Goal: Information Seeking & Learning: Check status

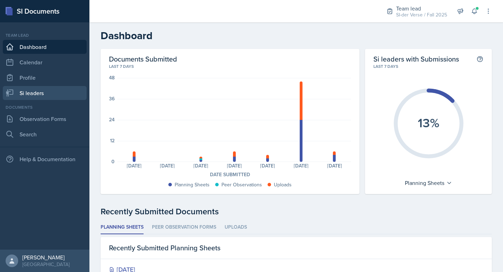
click at [35, 89] on link "Si leaders" at bounding box center [45, 93] width 84 height 14
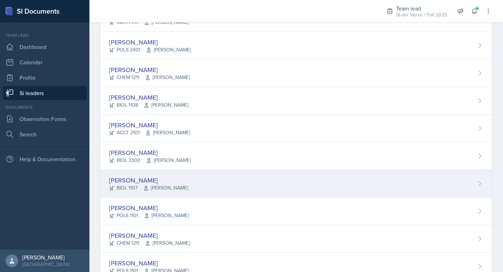
scroll to position [226, 0]
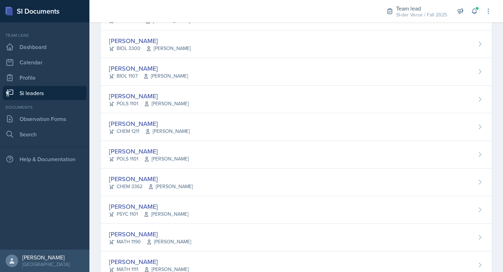
click at [160, 128] on span "Antoinette South" at bounding box center [167, 130] width 45 height 7
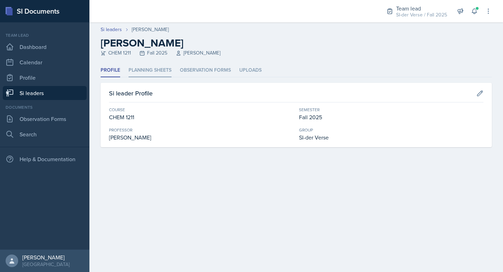
click at [141, 65] on li "Planning Sheets" at bounding box center [149, 71] width 43 height 14
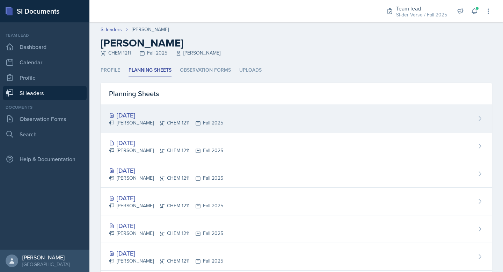
click at [158, 116] on div "[DATE]" at bounding box center [166, 114] width 114 height 9
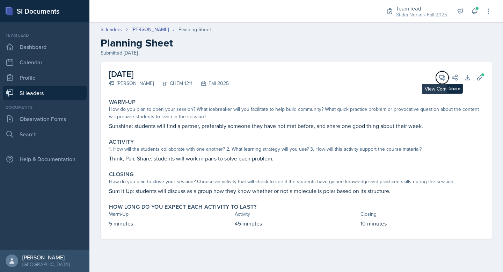
click at [439, 78] on icon at bounding box center [441, 77] width 7 height 7
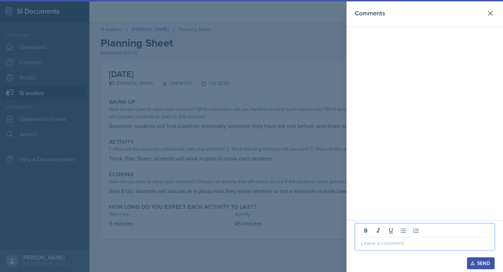
click at [398, 242] on p at bounding box center [425, 242] width 128 height 8
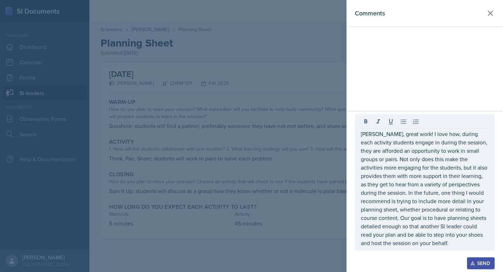
click at [483, 258] on button "Send" at bounding box center [481, 263] width 28 height 12
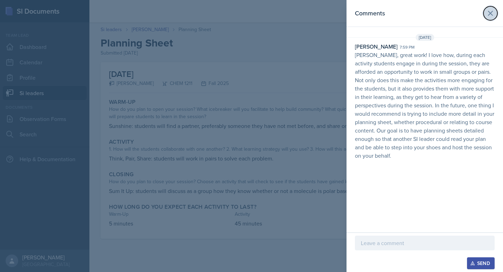
click at [491, 8] on button at bounding box center [490, 13] width 14 height 14
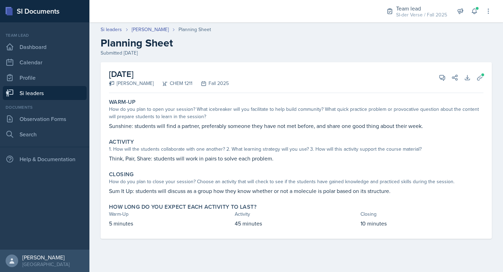
click at [60, 90] on link "Si leaders" at bounding box center [45, 93] width 84 height 14
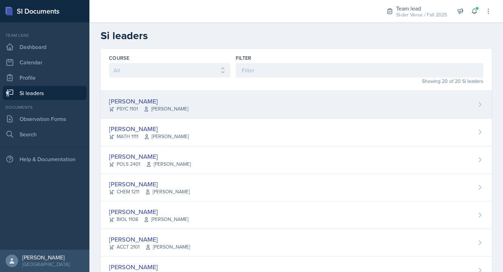
click at [159, 95] on div "Sam Alderton PSYC 1101 Kalisha Smith" at bounding box center [296, 105] width 391 height 28
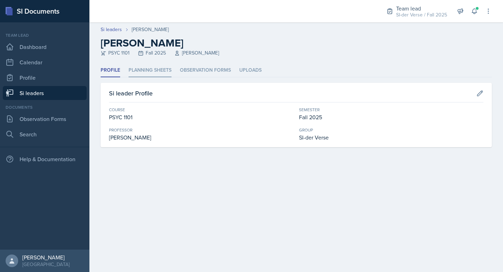
click at [145, 73] on li "Planning Sheets" at bounding box center [149, 71] width 43 height 14
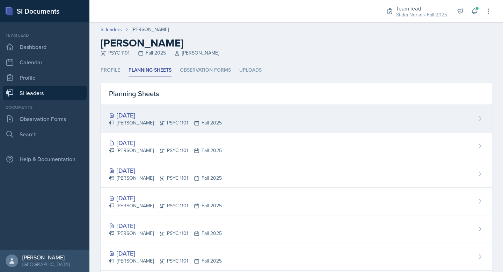
click at [169, 113] on div "[DATE]" at bounding box center [165, 114] width 113 height 9
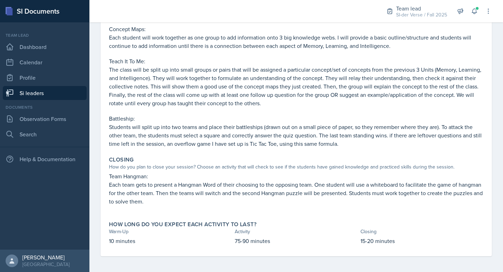
scroll to position [147, 0]
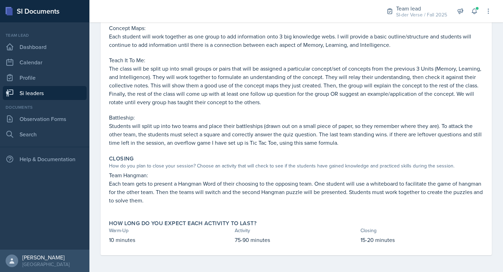
click at [50, 91] on link "Si leaders" at bounding box center [45, 93] width 84 height 14
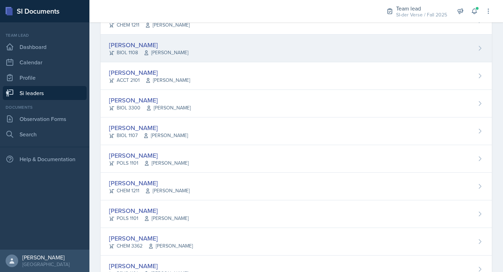
scroll to position [116, 0]
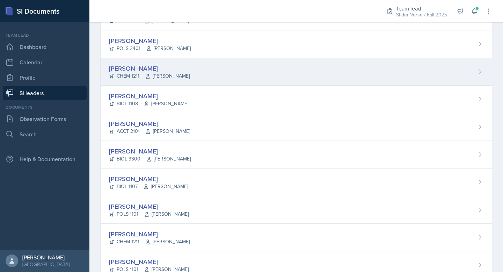
click at [126, 63] on div "Grant Buettner CHEM 1211 Mario Monge" at bounding box center [296, 72] width 391 height 28
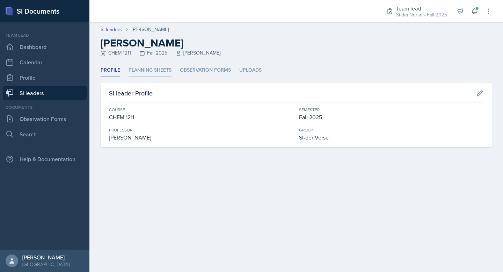
click at [133, 69] on li "Planning Sheets" at bounding box center [149, 71] width 43 height 14
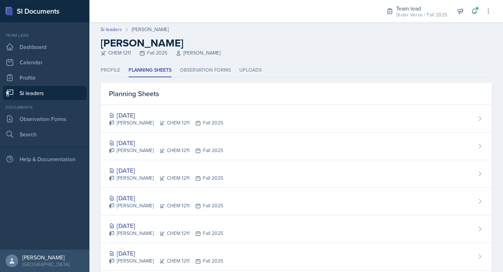
click at [154, 109] on div "Oct 6th, 2025 Grant Buettner CHEM 1211 Fall 2025" at bounding box center [296, 119] width 391 height 28
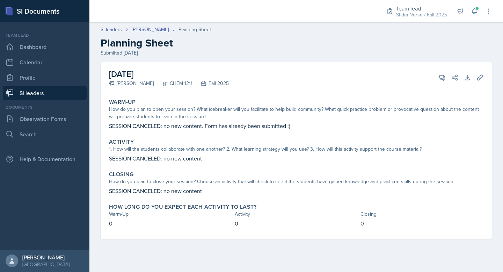
click at [46, 91] on link "Si leaders" at bounding box center [45, 93] width 84 height 14
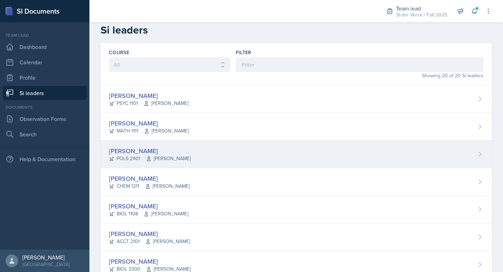
scroll to position [13, 0]
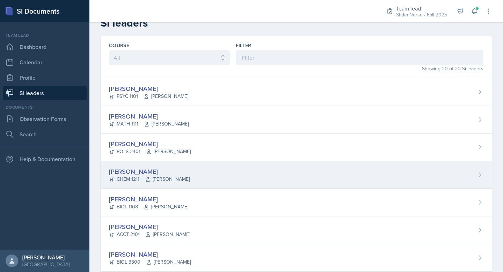
click at [178, 164] on div "Grant Buettner CHEM 1211 Mario Monge" at bounding box center [296, 175] width 391 height 28
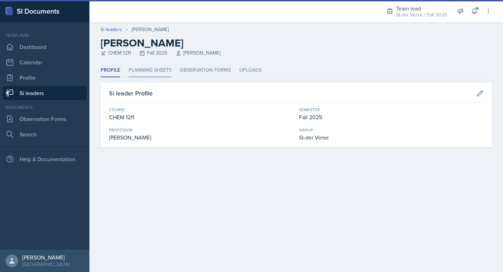
click at [151, 69] on li "Planning Sheets" at bounding box center [149, 71] width 43 height 14
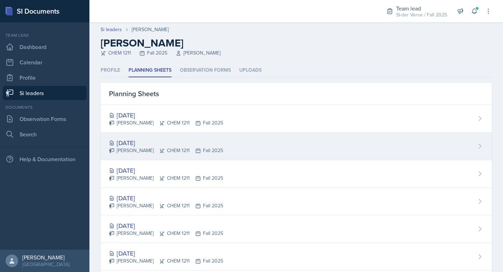
click at [159, 140] on div "Oct 1st, 2025" at bounding box center [166, 142] width 114 height 9
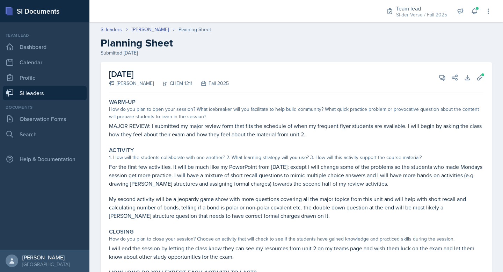
click at [39, 93] on link "Si leaders" at bounding box center [45, 93] width 84 height 14
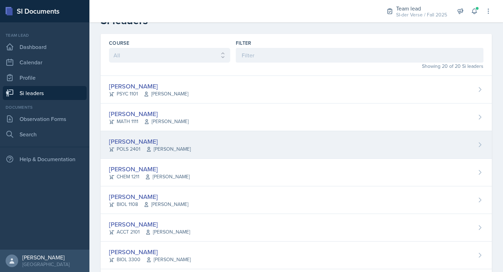
scroll to position [8, 0]
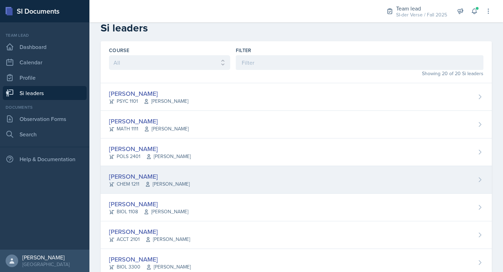
click at [171, 178] on div "[PERSON_NAME]" at bounding box center [149, 175] width 81 height 9
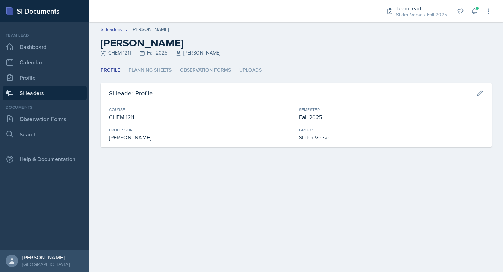
click at [146, 68] on li "Planning Sheets" at bounding box center [149, 71] width 43 height 14
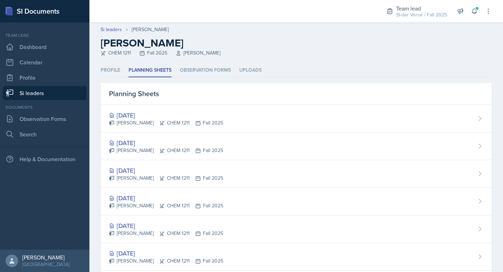
click at [27, 97] on link "Si leaders" at bounding box center [45, 93] width 84 height 14
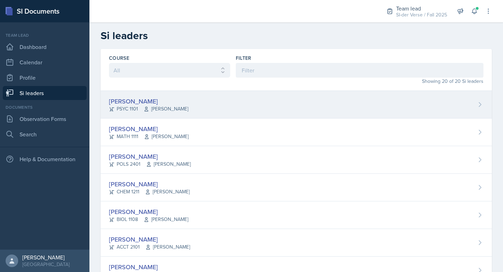
click at [139, 106] on div "PSYC 1101 Kalisha Smith" at bounding box center [148, 108] width 79 height 7
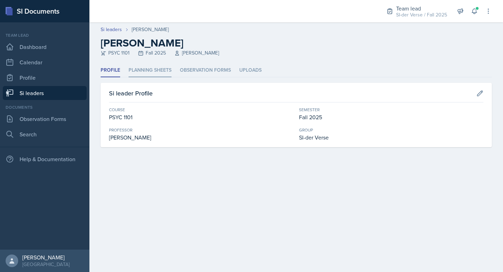
click at [139, 72] on li "Planning Sheets" at bounding box center [149, 71] width 43 height 14
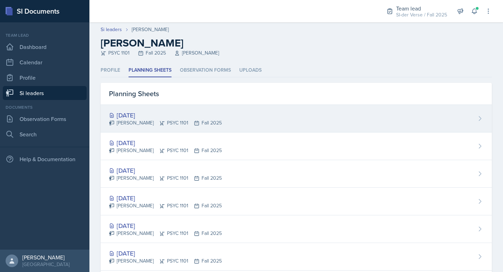
click at [202, 116] on div "[DATE]" at bounding box center [165, 114] width 113 height 9
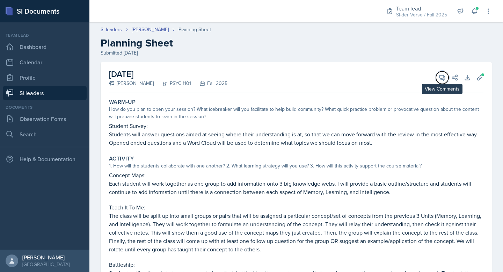
click at [436, 76] on button "View Comments" at bounding box center [442, 77] width 13 height 13
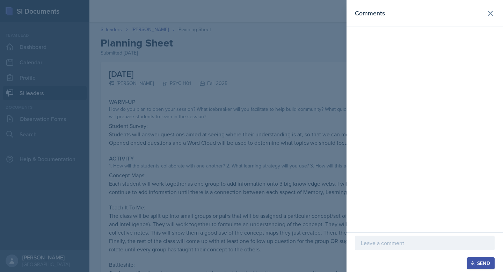
click at [375, 244] on p at bounding box center [425, 242] width 128 height 8
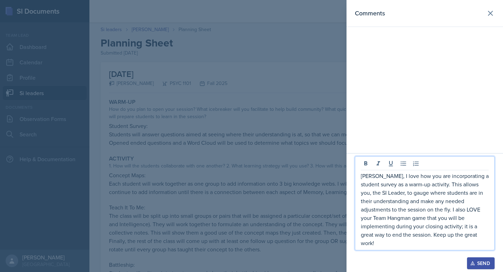
click at [470, 260] on icon "button" at bounding box center [472, 262] width 5 height 5
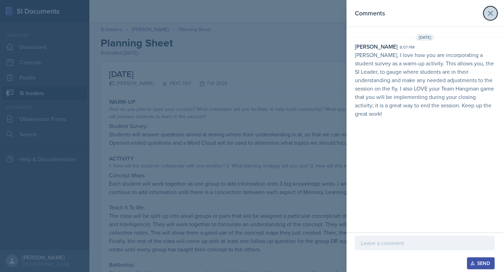
click at [492, 15] on icon at bounding box center [490, 13] width 4 height 4
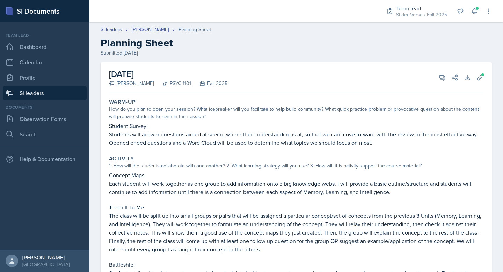
click at [44, 90] on link "Si leaders" at bounding box center [45, 93] width 84 height 14
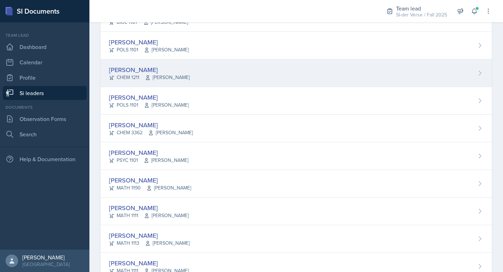
scroll to position [228, 0]
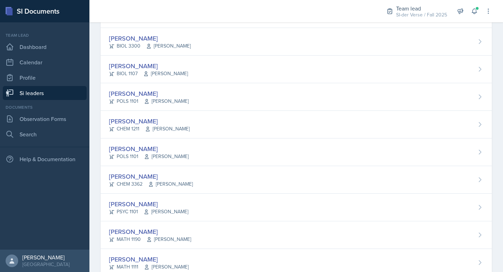
click at [158, 111] on div "Leslie Horton CHEM 1211 Antoinette South" at bounding box center [296, 125] width 391 height 28
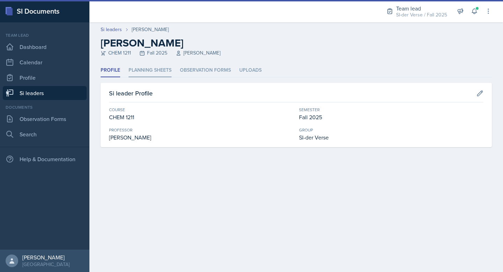
click at [145, 67] on li "Planning Sheets" at bounding box center [149, 71] width 43 height 14
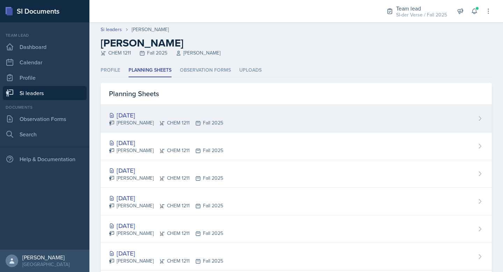
click at [147, 107] on div "Oct 9th, 2025 Leslie Horton CHEM 1211 Fall 2025" at bounding box center [296, 119] width 391 height 28
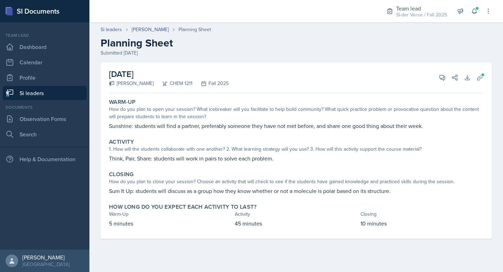
click at [444, 84] on div "October 9th, 2025 Leslie Horton CHEM 1211 Fall 2025 View Comments Comments Oct …" at bounding box center [296, 77] width 374 height 31
click at [442, 77] on icon at bounding box center [441, 77] width 7 height 7
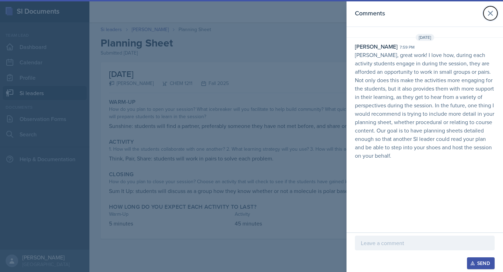
click at [484, 10] on button at bounding box center [490, 13] width 14 height 14
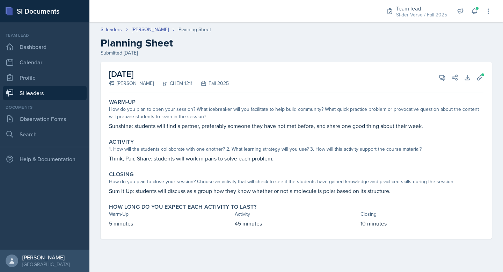
click at [53, 97] on link "Si leaders" at bounding box center [45, 93] width 84 height 14
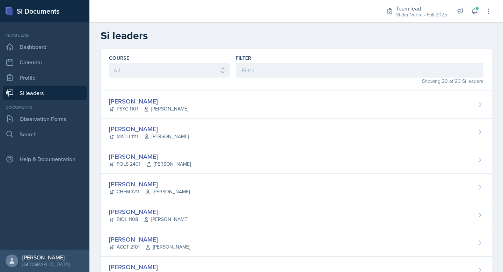
click at [128, 97] on div "[PERSON_NAME]" at bounding box center [148, 100] width 79 height 9
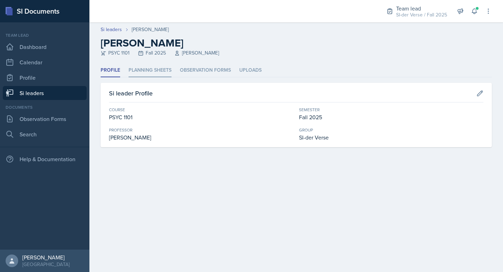
click at [143, 71] on li "Planning Sheets" at bounding box center [149, 71] width 43 height 14
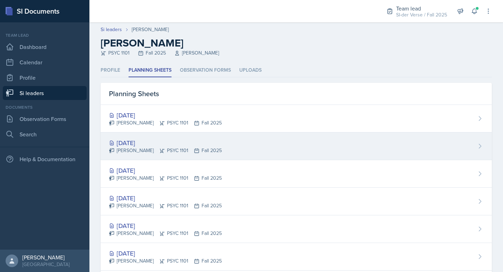
click at [216, 134] on div "Oct 7th, 2025 Sam Alderton PSYC 1101 Fall 2025" at bounding box center [296, 146] width 391 height 28
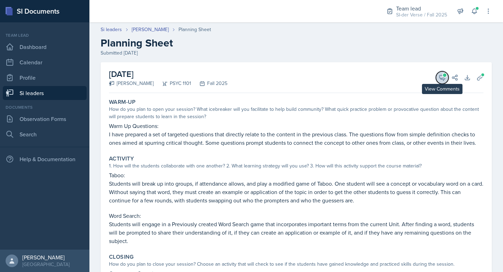
click at [443, 73] on span at bounding box center [444, 74] width 3 height 3
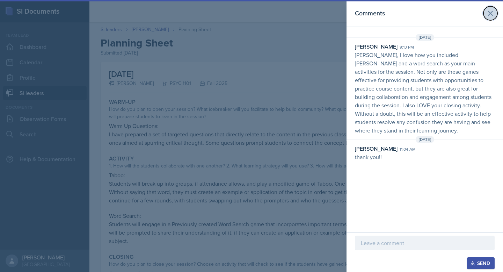
click at [486, 12] on icon at bounding box center [490, 13] width 8 height 8
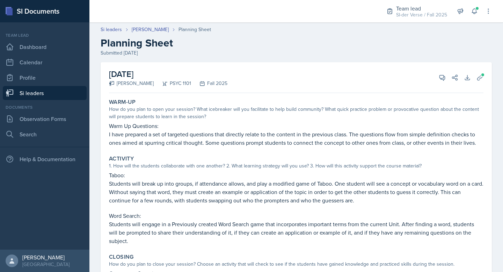
click at [66, 96] on link "Si leaders" at bounding box center [45, 93] width 84 height 14
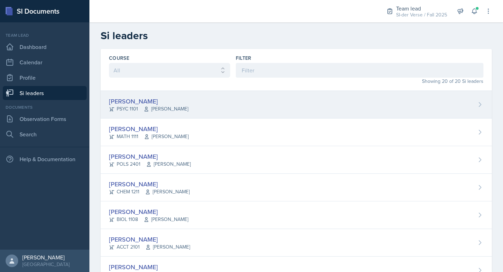
click at [122, 102] on div "[PERSON_NAME]" at bounding box center [148, 100] width 79 height 9
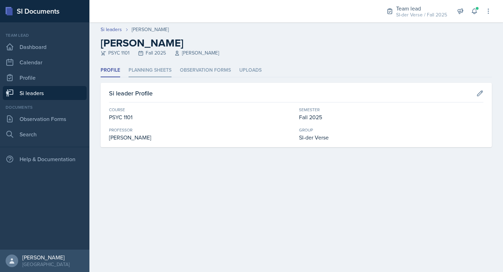
click at [161, 75] on li "Planning Sheets" at bounding box center [149, 71] width 43 height 14
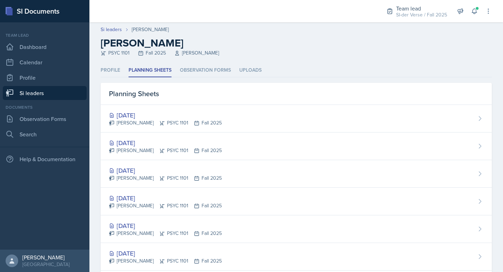
click at [274, 121] on div "Oct 9th, 2025 Sam Alderton PSYC 1101 Fall 2025" at bounding box center [296, 119] width 391 height 28
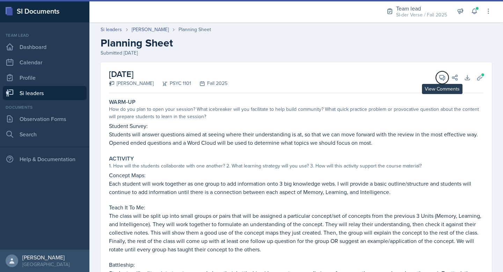
click at [438, 75] on icon at bounding box center [441, 77] width 7 height 7
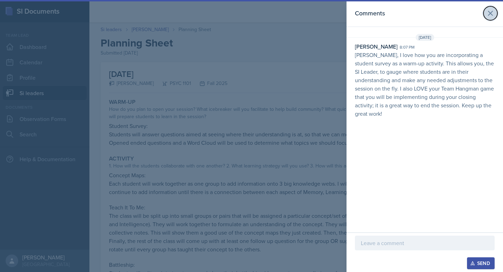
drag, startPoint x: 488, startPoint y: 13, endPoint x: 351, endPoint y: 23, distance: 136.9
click at [487, 13] on icon at bounding box center [490, 13] width 8 height 8
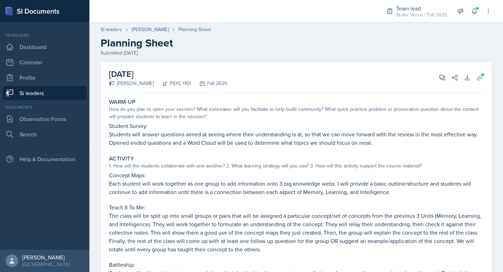
click at [46, 99] on link "Si leaders" at bounding box center [45, 93] width 84 height 14
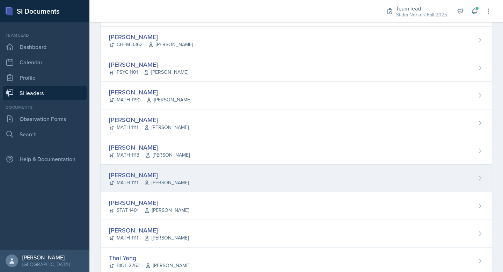
scroll to position [387, 0]
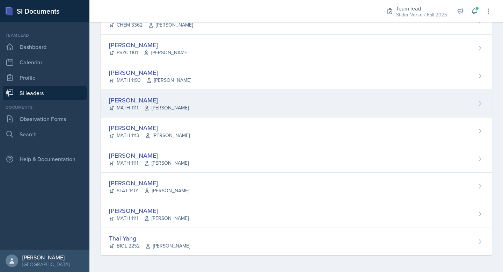
click at [146, 105] on icon at bounding box center [147, 108] width 6 height 6
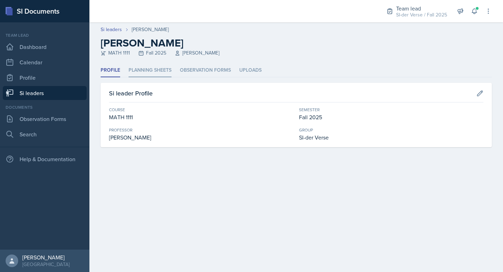
click at [135, 69] on li "Planning Sheets" at bounding box center [149, 71] width 43 height 14
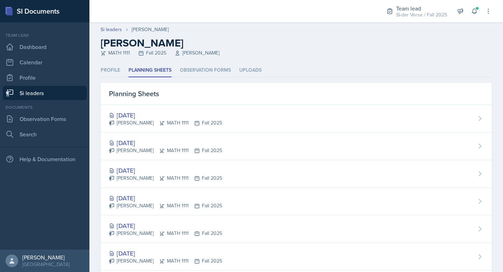
click at [44, 93] on link "Si leaders" at bounding box center [45, 93] width 84 height 14
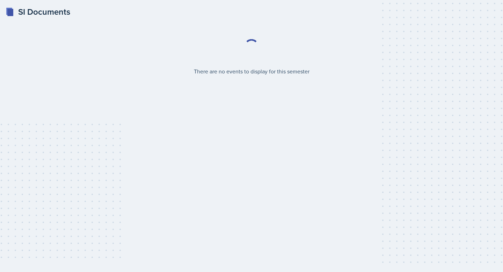
select select "2bed604d-1099-4043-b1bc-2365e8740244"
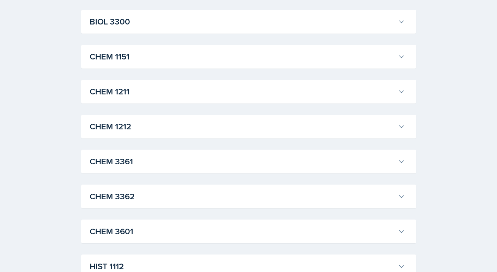
scroll to position [261, 0]
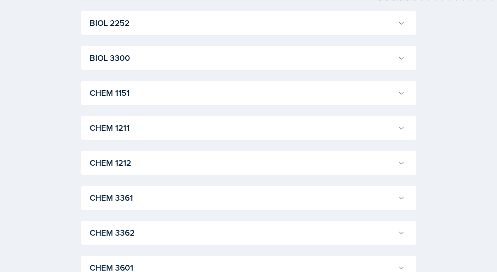
click at [145, 130] on h3 "CHEM 1211" at bounding box center [243, 127] width 306 height 13
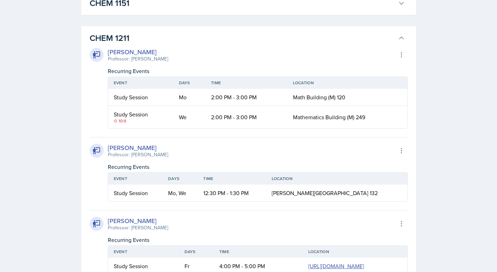
scroll to position [366, 0]
